Goal: Task Accomplishment & Management: Manage account settings

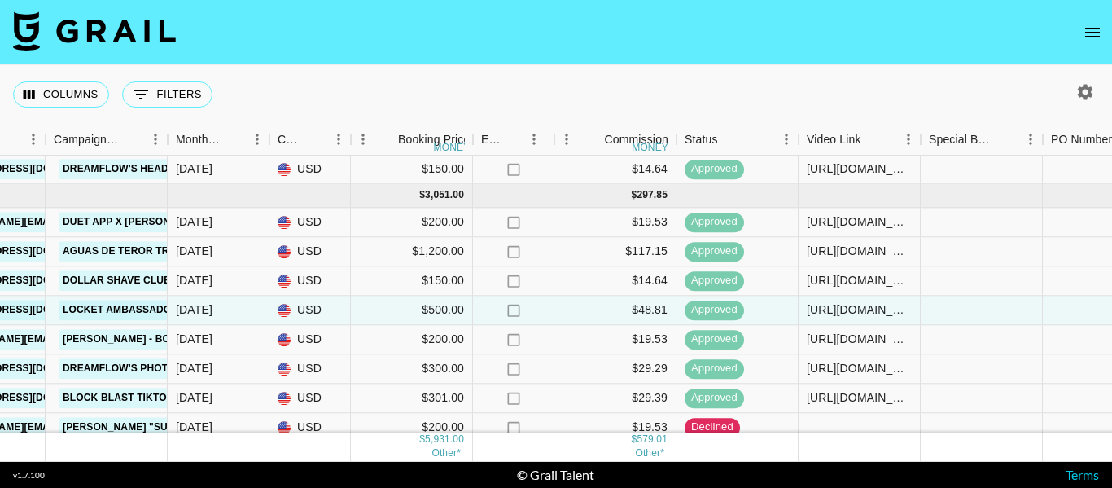
scroll to position [176, 740]
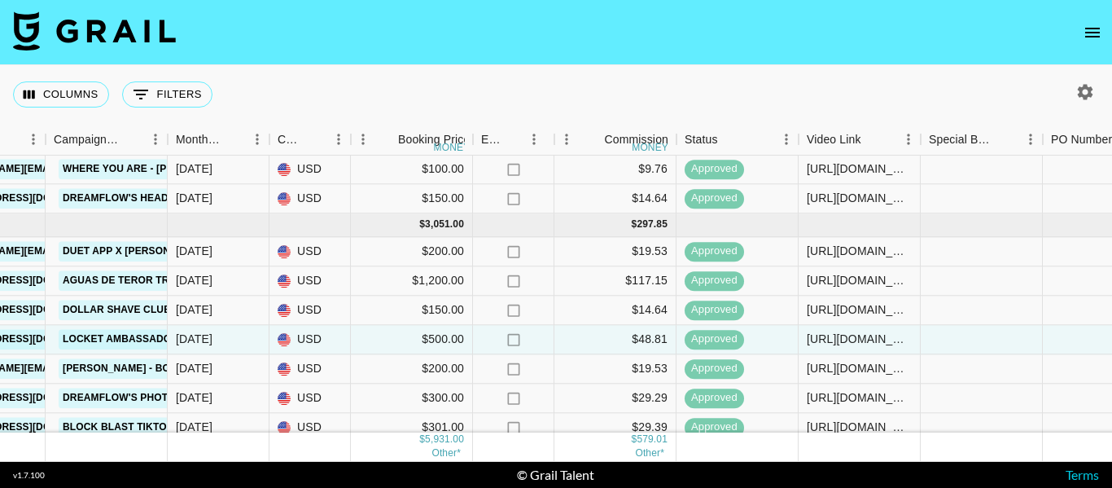
click at [649, 87] on div "Columns 0 Filters + Booking" at bounding box center [556, 94] width 1112 height 59
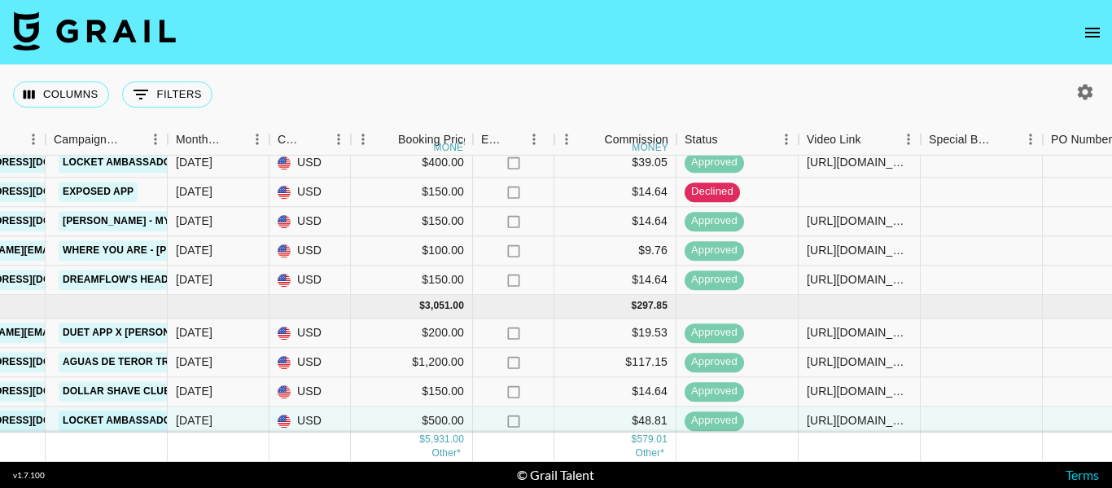
scroll to position [0, 740]
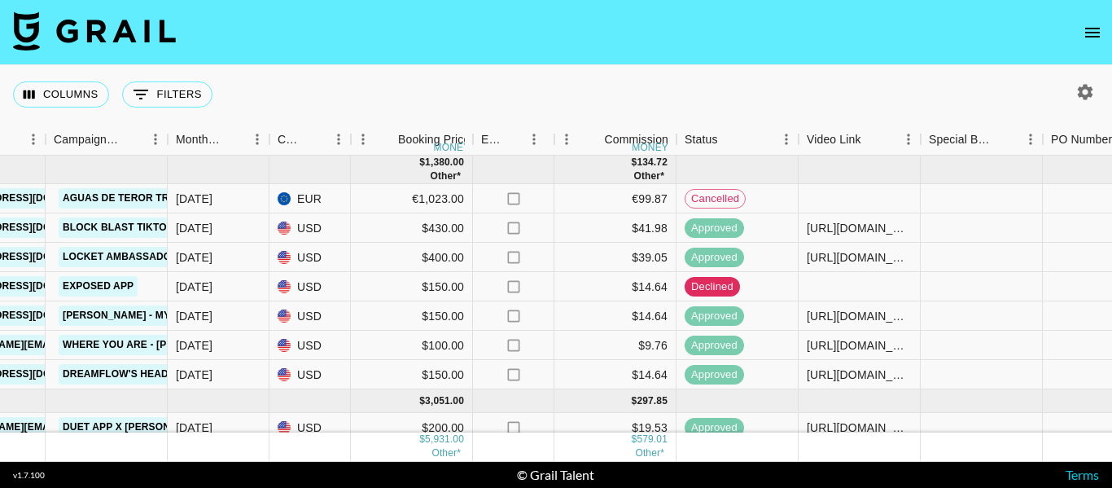
click at [683, 105] on div "Columns 0 Filters + Booking" at bounding box center [556, 94] width 1112 height 59
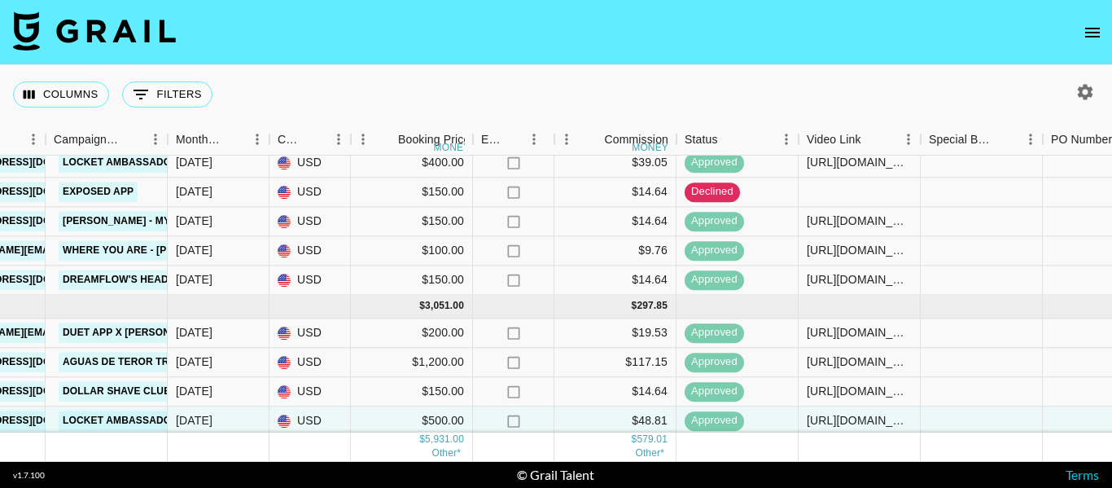
scroll to position [339, 740]
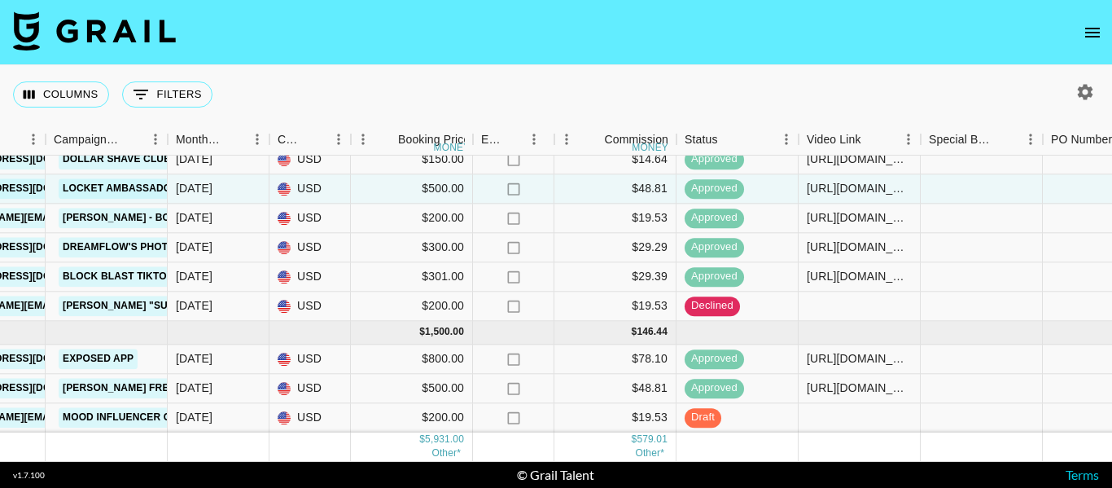
click at [653, 98] on div "Columns 0 Filters + Booking" at bounding box center [556, 94] width 1112 height 59
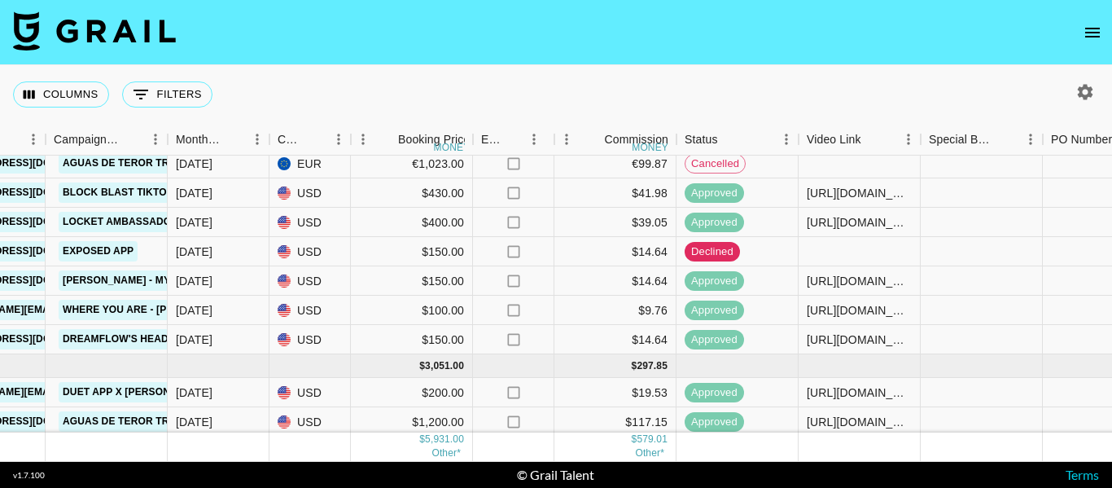
scroll to position [0, 740]
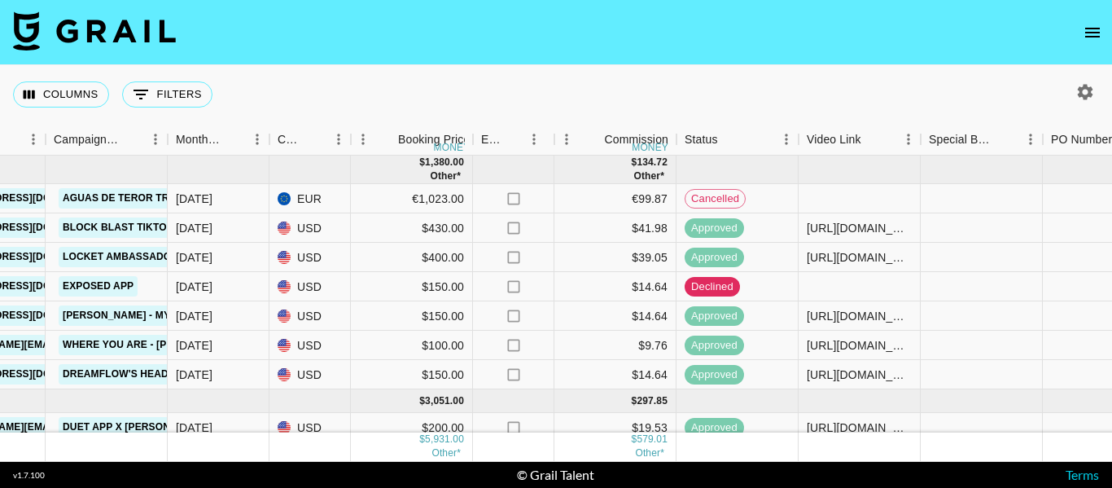
click at [1085, 92] on icon "button" at bounding box center [1085, 92] width 20 height 20
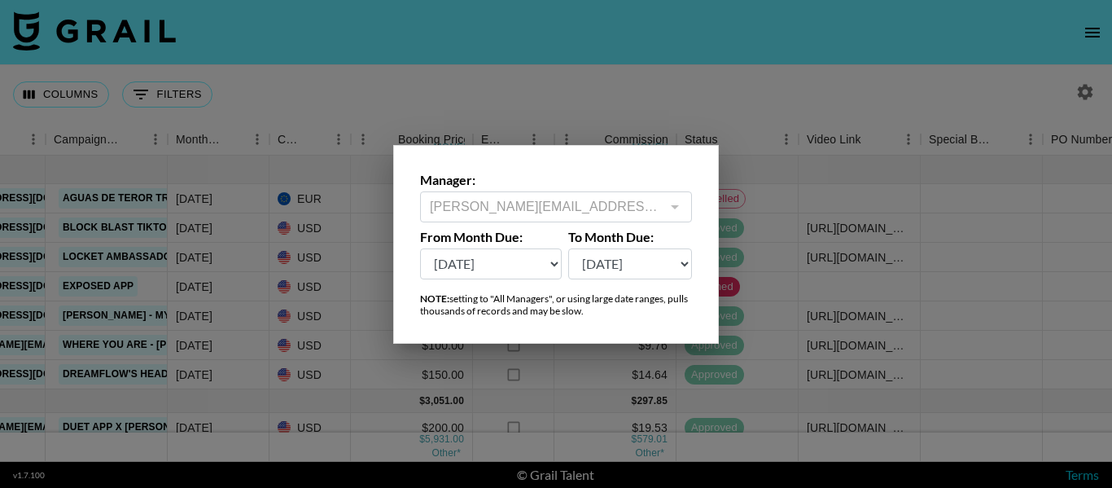
click at [498, 266] on select "[DATE] Aug '[DATE] Jun '[DATE] Apr '[DATE] Feb '[DATE] Dec '[DATE] Oct '[DATE] …" at bounding box center [491, 263] width 142 height 31
select select "[DATE]"
click at [420, 248] on select "[DATE] Aug '[DATE] Jun '[DATE] Apr '[DATE] Feb '[DATE] Dec '[DATE] Oct '[DATE] …" at bounding box center [491, 263] width 142 height 31
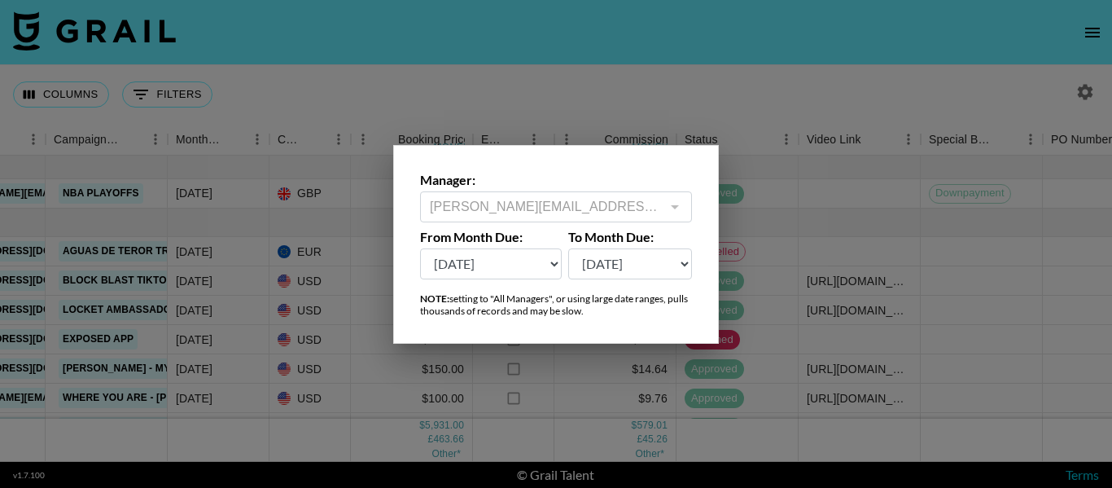
click at [836, 190] on div at bounding box center [556, 244] width 1112 height 488
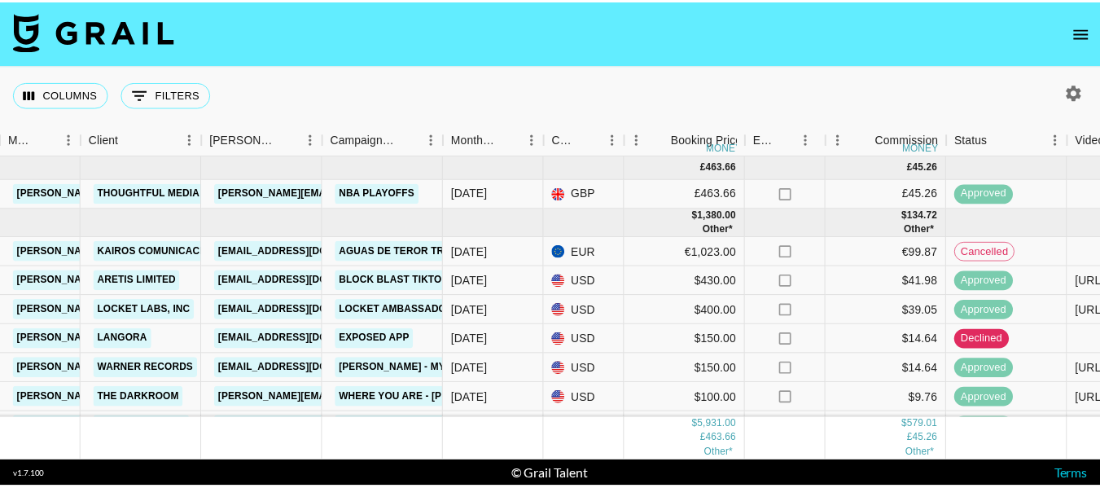
scroll to position [0, 434]
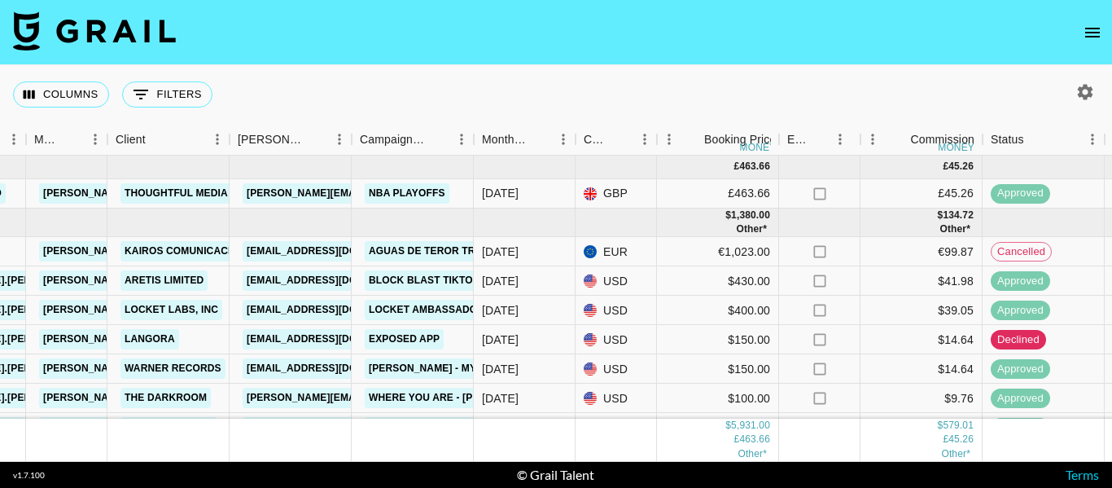
click at [1096, 35] on icon "open drawer" at bounding box center [1093, 33] width 20 height 20
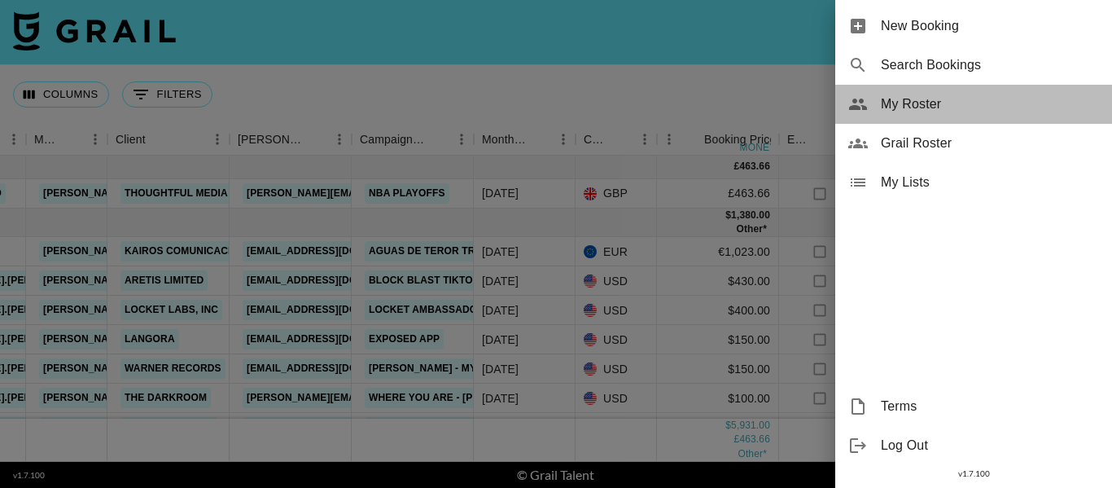
click at [957, 111] on span "My Roster" at bounding box center [990, 104] width 218 height 20
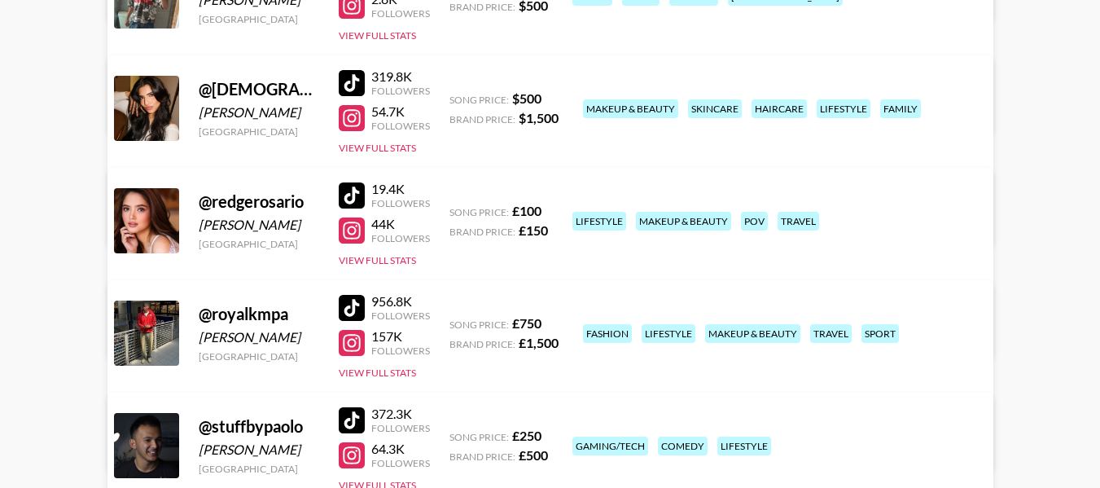
scroll to position [294, 0]
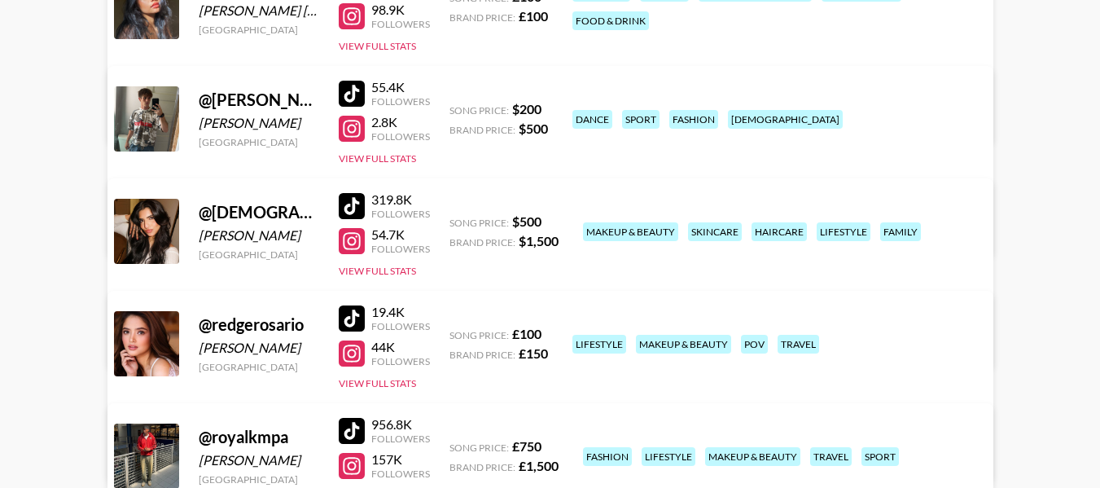
click at [556, 332] on link "View/Edit Details" at bounding box center [346, 340] width 419 height 16
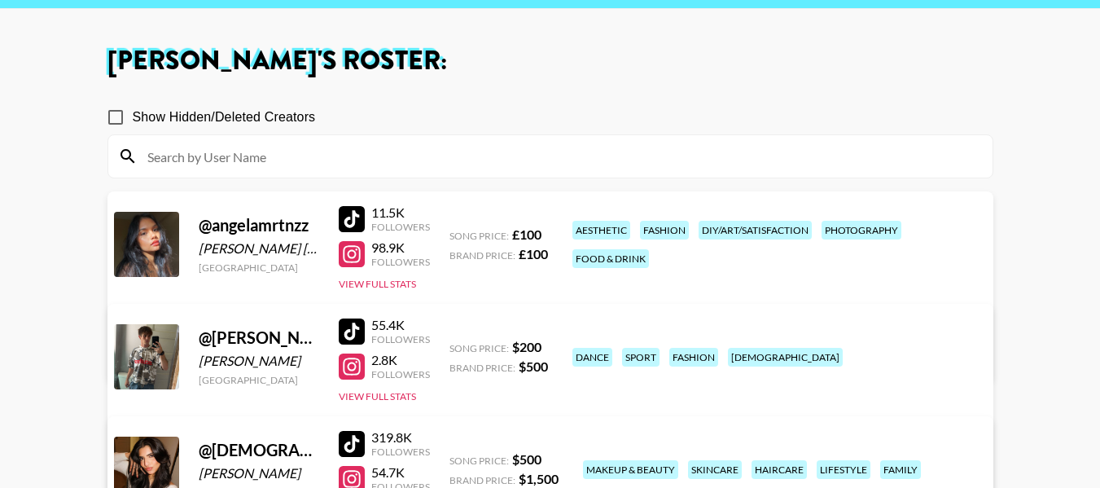
scroll to position [0, 0]
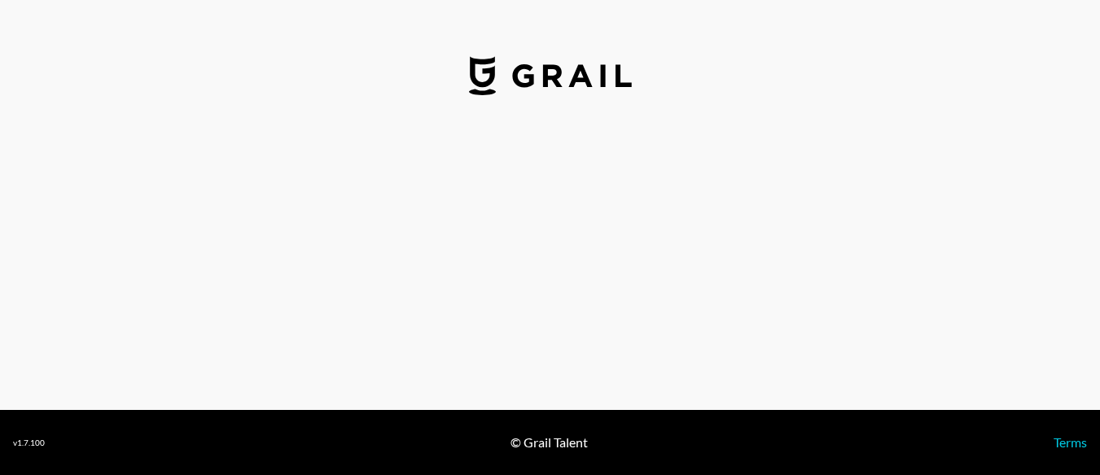
select select "USD"
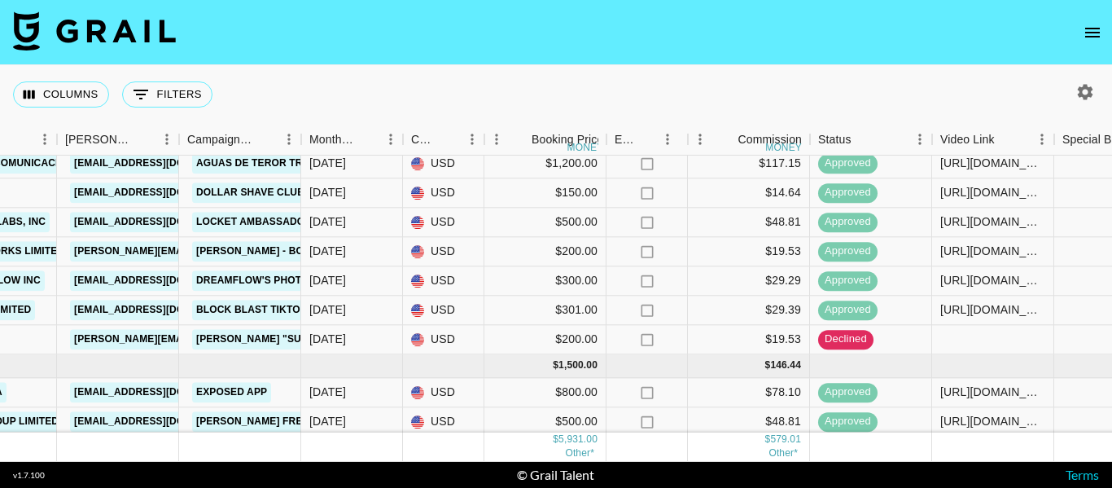
scroll to position [339, 606]
